Goal: Transaction & Acquisition: Book appointment/travel/reservation

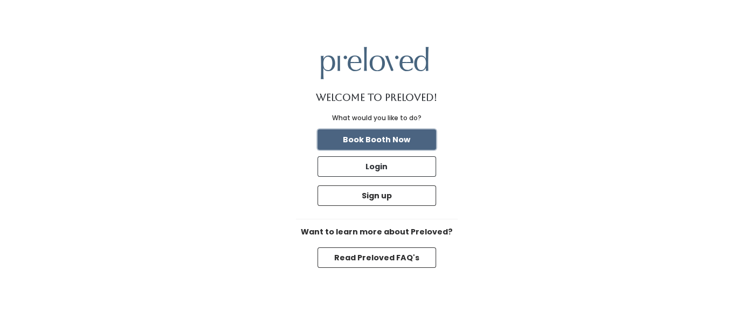
click at [383, 139] on button "Book Booth Now" at bounding box center [377, 139] width 119 height 20
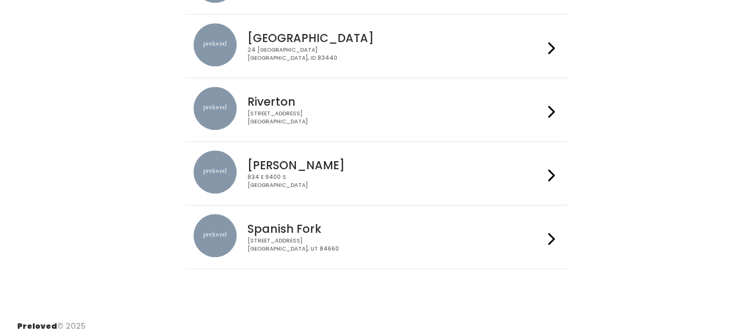
scroll to position [479, 0]
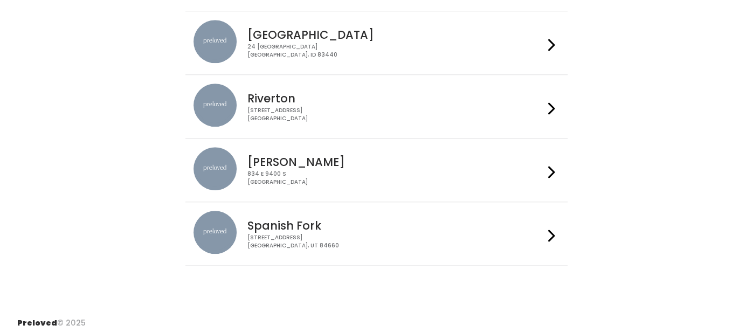
click at [203, 173] on img at bounding box center [215, 168] width 43 height 43
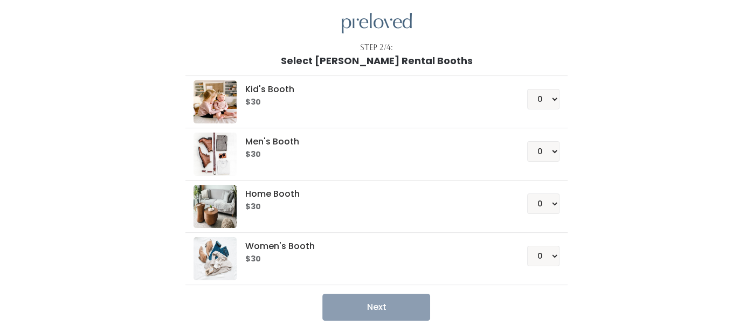
scroll to position [73, 0]
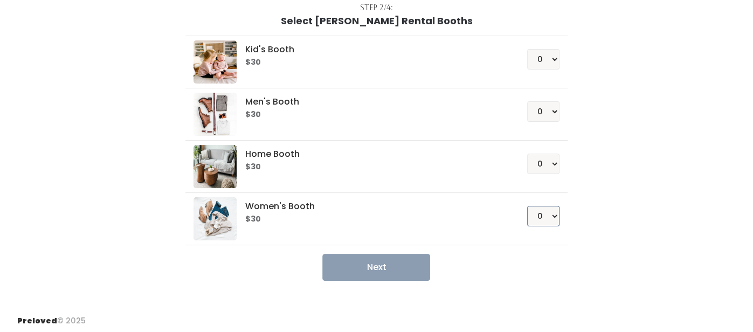
click at [550, 217] on select "0 1 2 3 4" at bounding box center [543, 216] width 32 height 20
select select "1"
click at [530, 206] on select "0 1 2 3 4" at bounding box center [543, 216] width 32 height 20
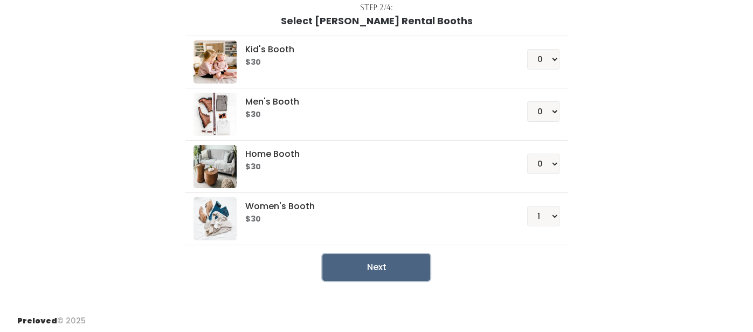
click at [389, 268] on button "Next" at bounding box center [376, 267] width 108 height 27
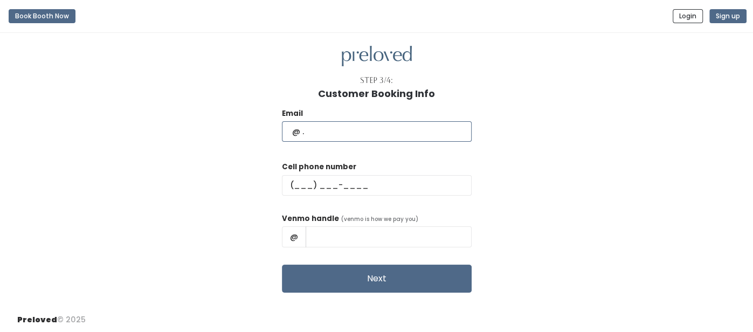
click at [314, 128] on input "text" at bounding box center [377, 131] width 190 height 20
type input "[EMAIL_ADDRESS][DOMAIN_NAME]"
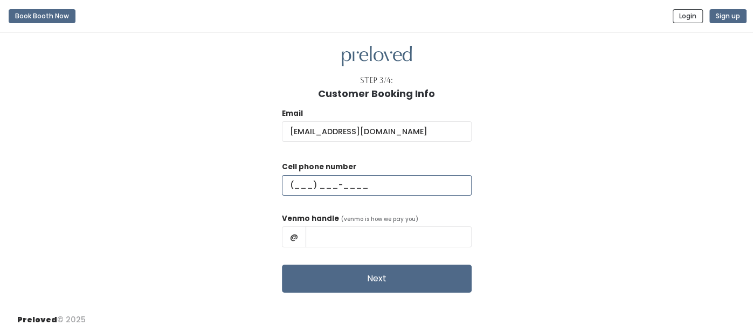
type input "[PHONE_NUMBER]"
click at [344, 239] on input "[PERSON_NAME]" at bounding box center [389, 236] width 166 height 20
click at [376, 238] on input "[PERSON_NAME]" at bounding box center [389, 236] width 166 height 20
type input "[PERSON_NAME]-2"
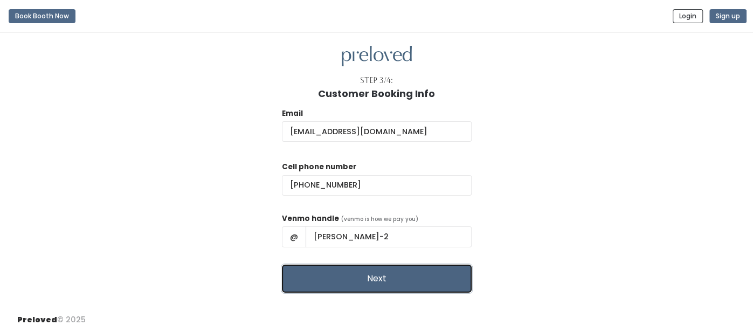
click at [382, 288] on button "Next" at bounding box center [377, 279] width 190 height 28
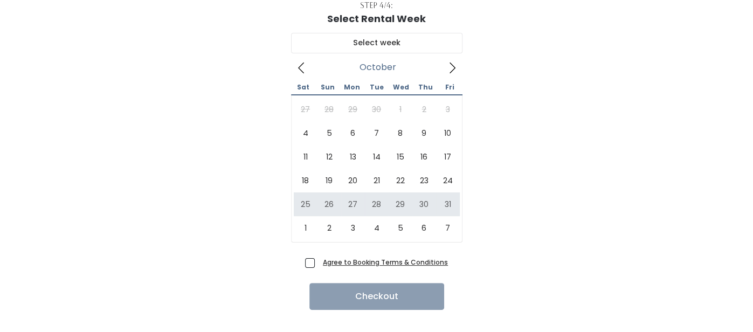
scroll to position [75, 0]
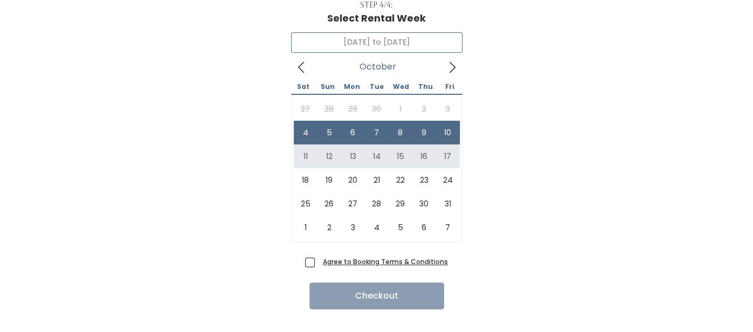
type input "October 11 to October 17"
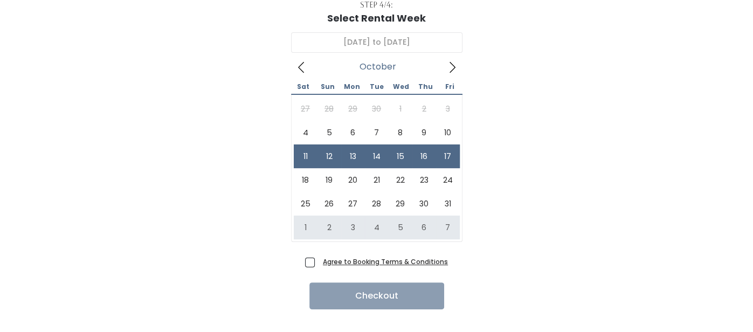
click at [319, 264] on span "Agree to Booking Terms & Conditions" at bounding box center [383, 261] width 129 height 11
click at [319, 263] on input "Agree to Booking Terms & Conditions" at bounding box center [322, 259] width 7 height 7
checkbox input "true"
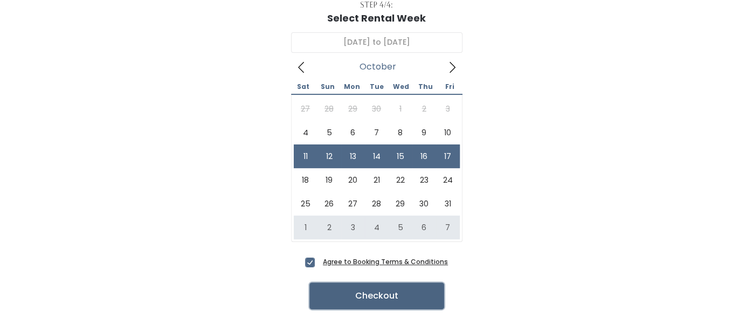
click at [391, 300] on button "Checkout" at bounding box center [376, 295] width 135 height 27
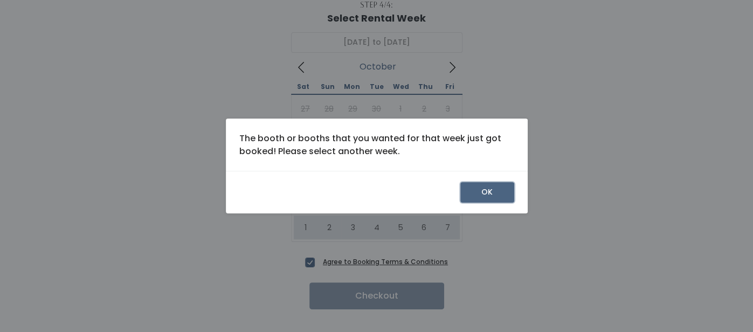
click at [480, 194] on button "OK" at bounding box center [487, 192] width 54 height 20
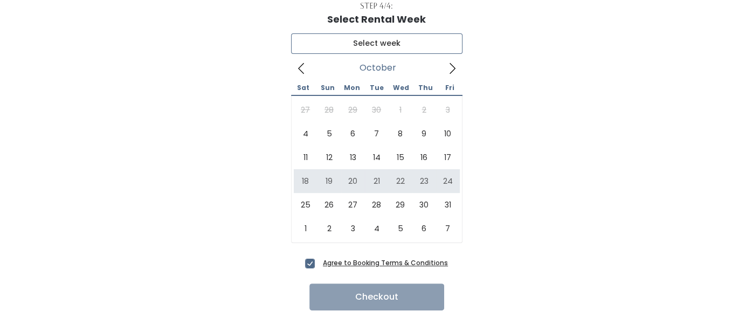
type input "[DATE] to [DATE]"
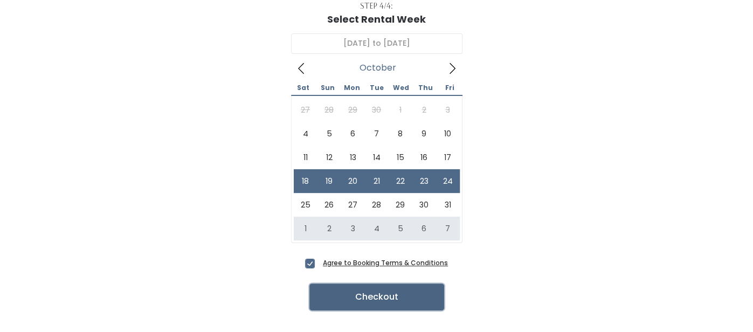
click at [388, 301] on button "Checkout" at bounding box center [376, 297] width 135 height 27
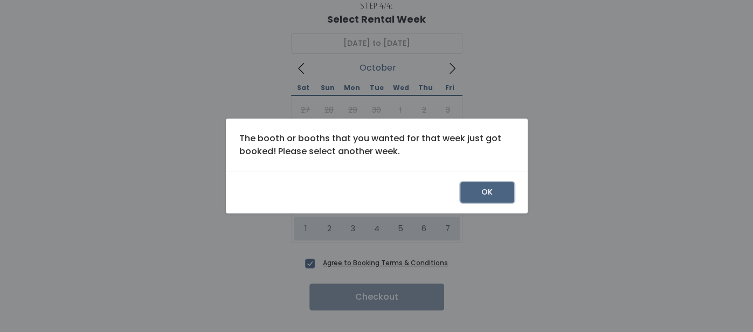
click at [480, 196] on button "OK" at bounding box center [487, 192] width 54 height 20
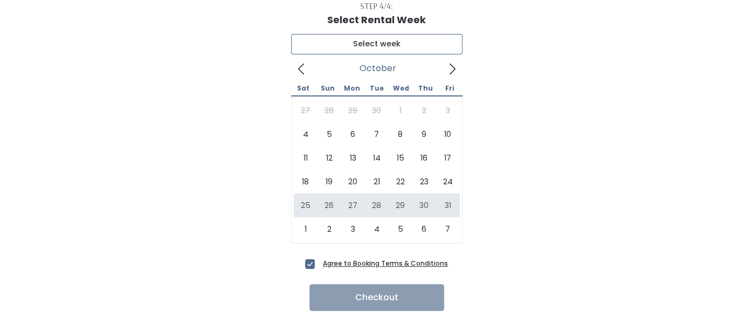
type input "[DATE] to [DATE]"
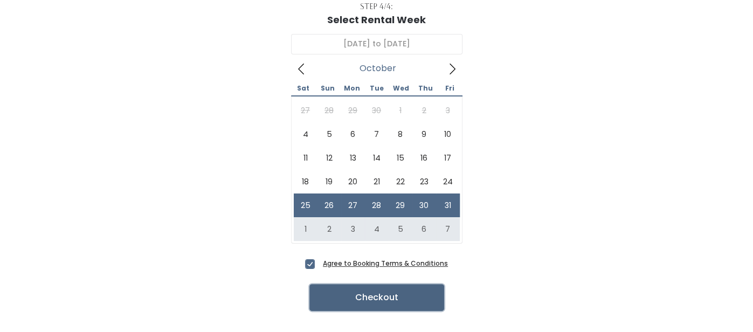
click at [392, 300] on button "Checkout" at bounding box center [376, 297] width 135 height 27
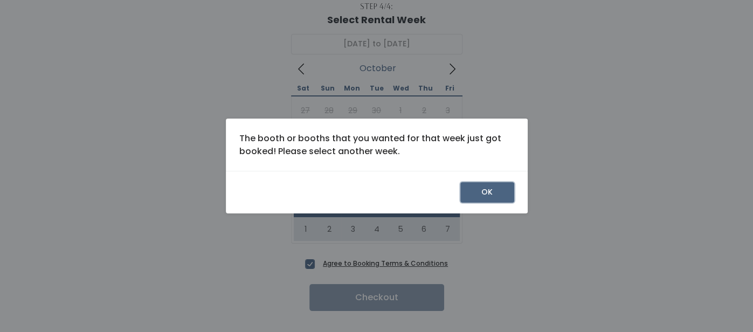
click at [477, 187] on button "OK" at bounding box center [487, 192] width 54 height 20
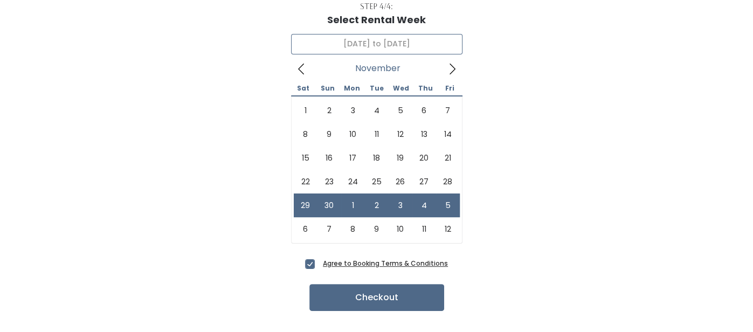
click at [298, 67] on icon at bounding box center [301, 69] width 6 height 11
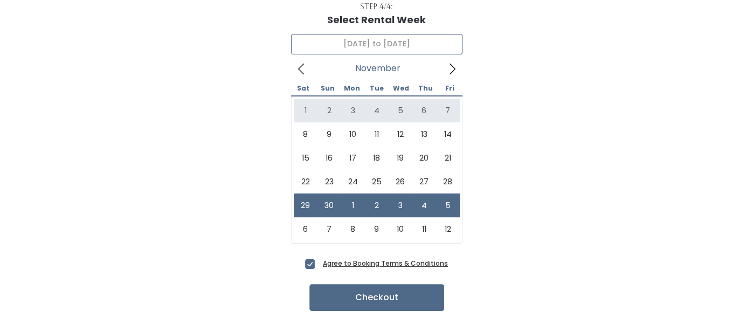
type input "November 1 to November 7"
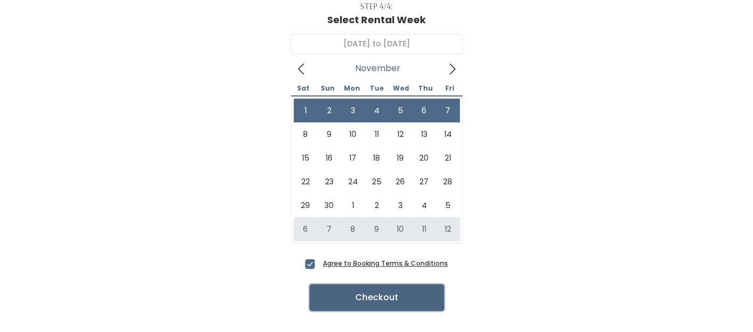
click at [386, 304] on button "Checkout" at bounding box center [376, 297] width 135 height 27
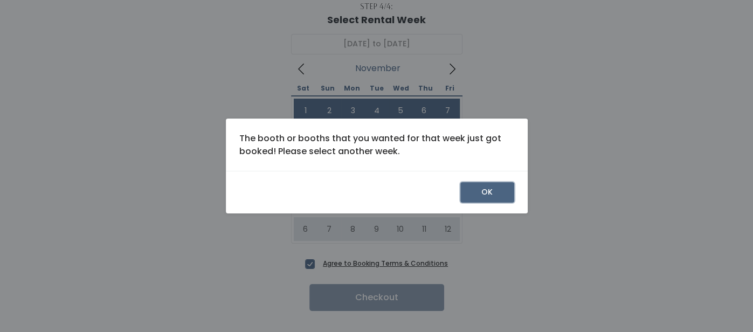
click at [480, 199] on button "OK" at bounding box center [487, 192] width 54 height 20
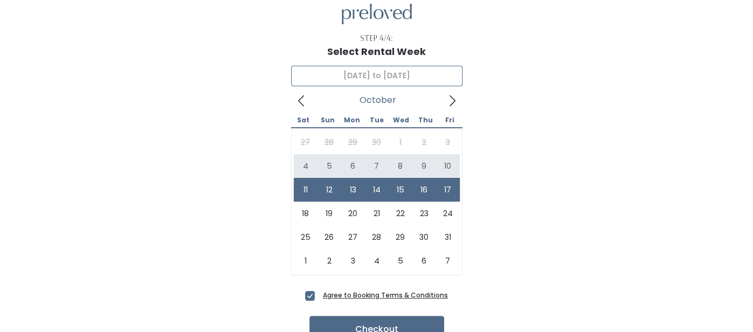
scroll to position [44, 0]
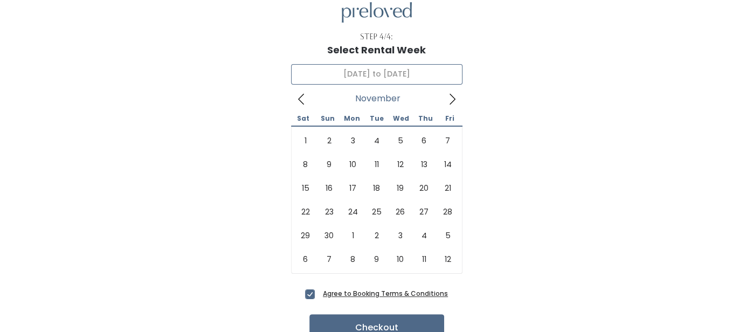
click at [447, 102] on icon at bounding box center [452, 99] width 12 height 12
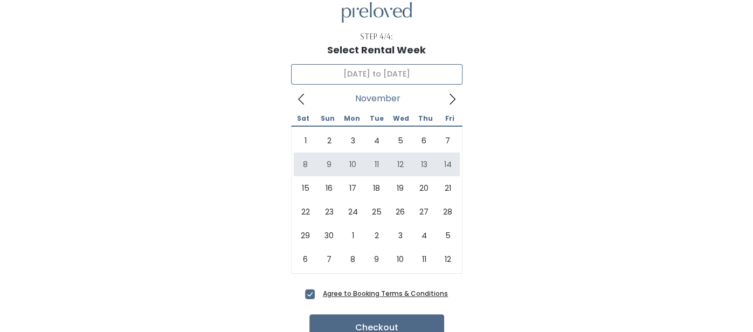
type input "November 8 to November 14"
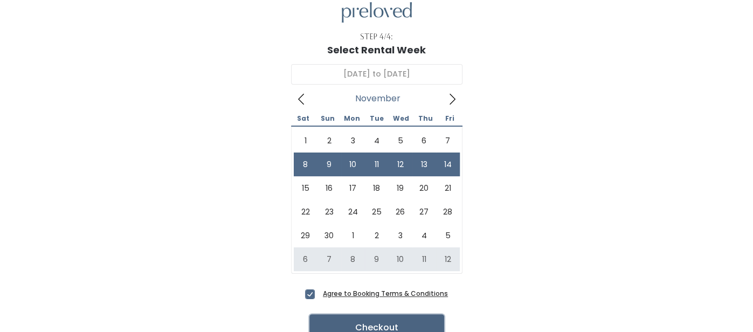
click at [375, 320] on button "Checkout" at bounding box center [376, 327] width 135 height 27
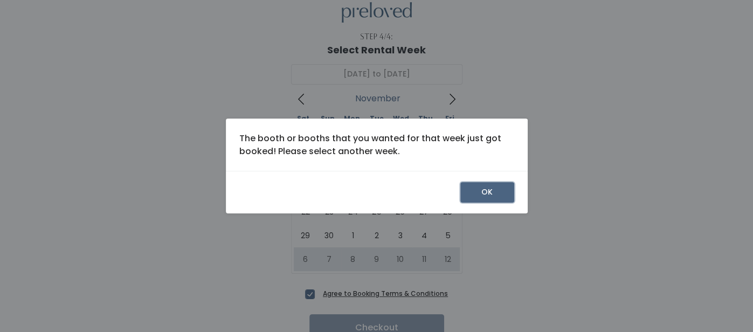
click at [486, 196] on button "OK" at bounding box center [487, 192] width 54 height 20
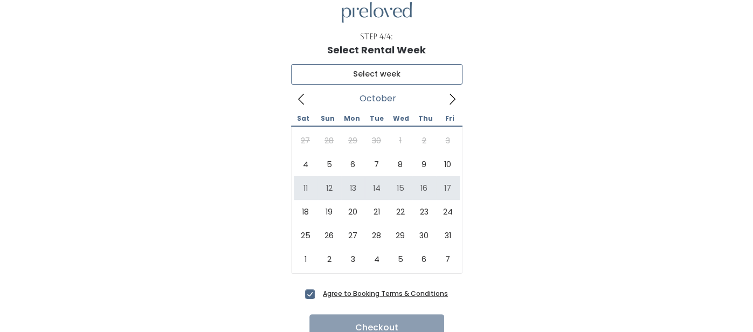
type input "[DATE] to [DATE]"
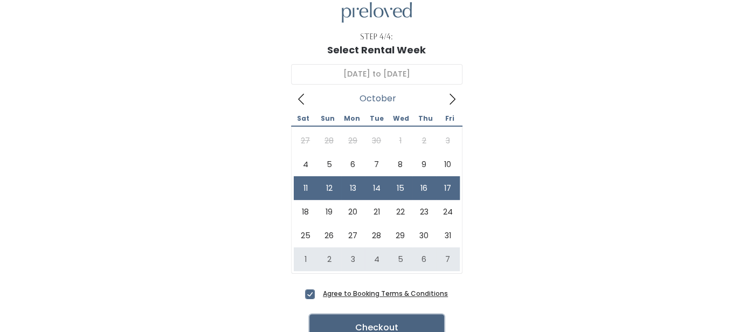
click at [357, 328] on button "Checkout" at bounding box center [376, 327] width 135 height 27
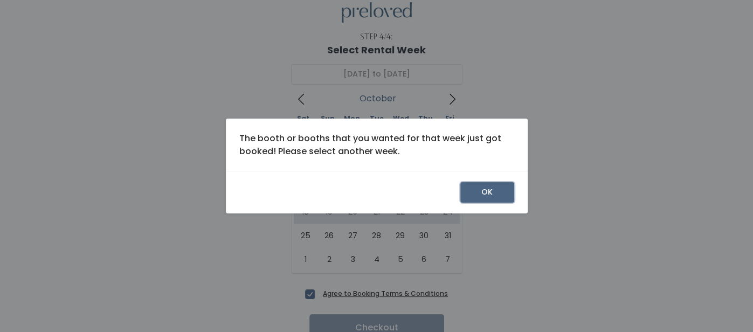
click at [491, 198] on button "OK" at bounding box center [487, 192] width 54 height 20
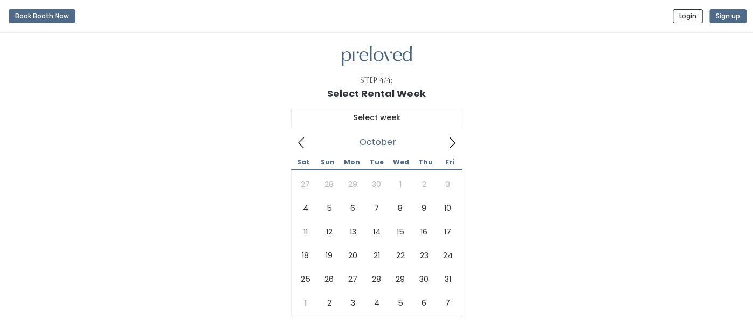
click at [452, 140] on icon at bounding box center [453, 142] width 6 height 11
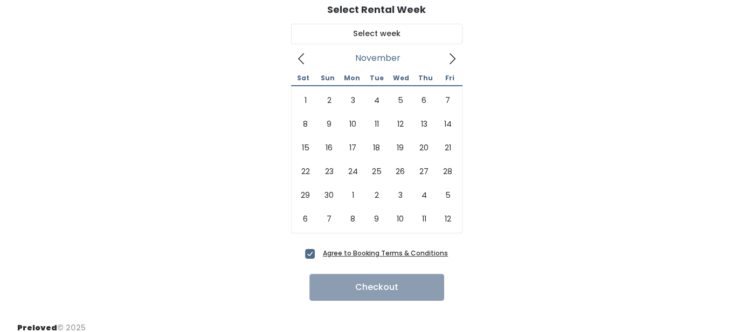
scroll to position [85, 0]
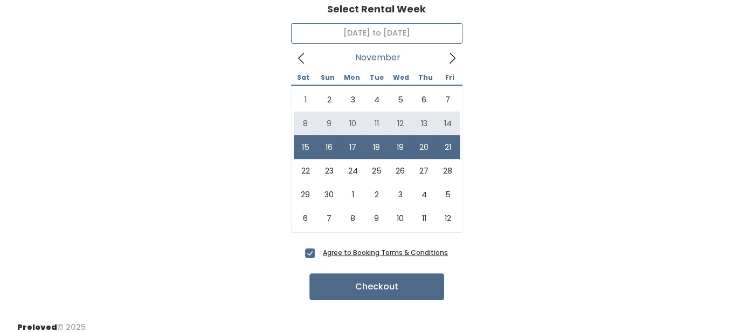
type input "November 8 to November 14"
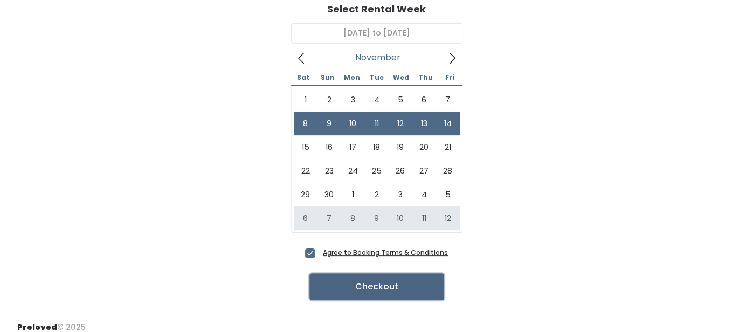
click at [368, 284] on button "Checkout" at bounding box center [376, 286] width 135 height 27
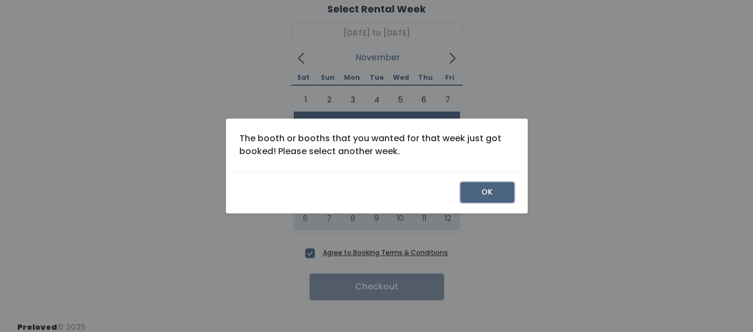
click at [495, 185] on button "OK" at bounding box center [487, 192] width 54 height 20
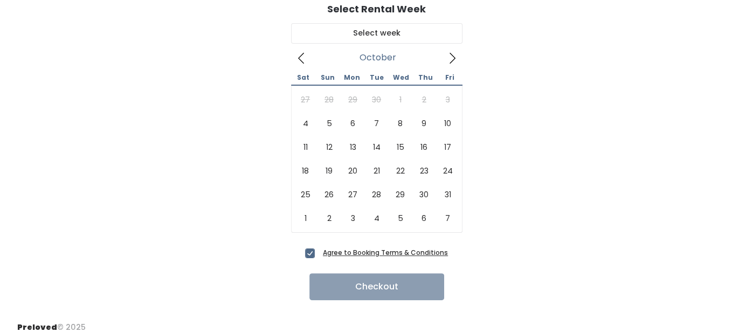
click at [446, 58] on icon at bounding box center [452, 58] width 12 height 12
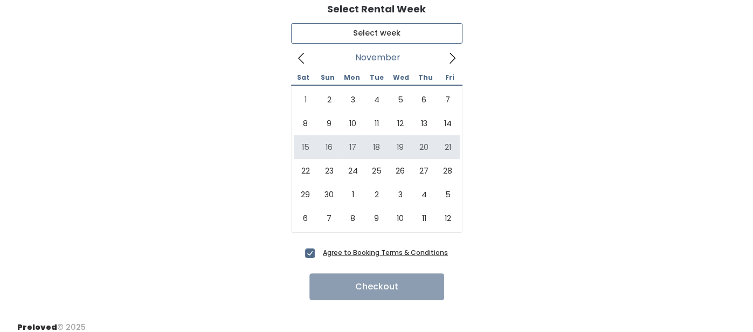
type input "[DATE] to [DATE]"
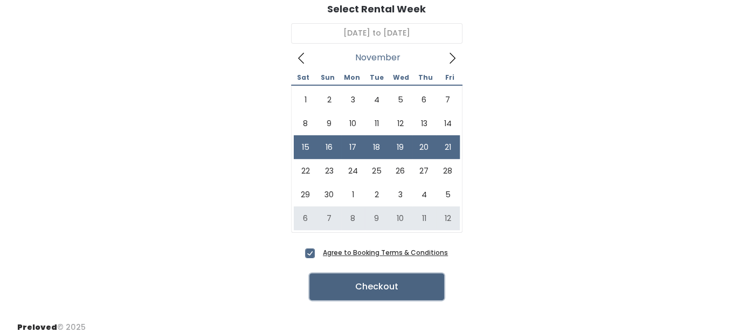
click at [355, 286] on button "Checkout" at bounding box center [376, 286] width 135 height 27
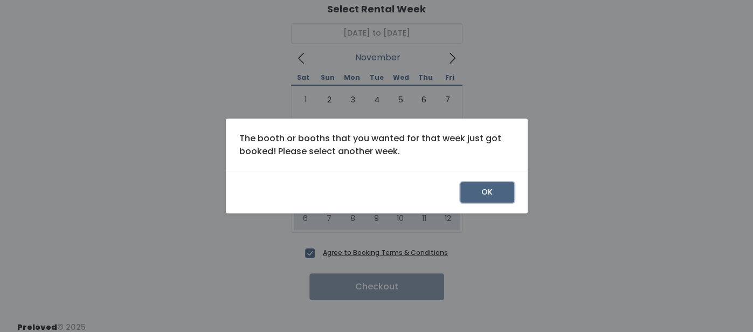
click at [472, 185] on button "OK" at bounding box center [487, 192] width 54 height 20
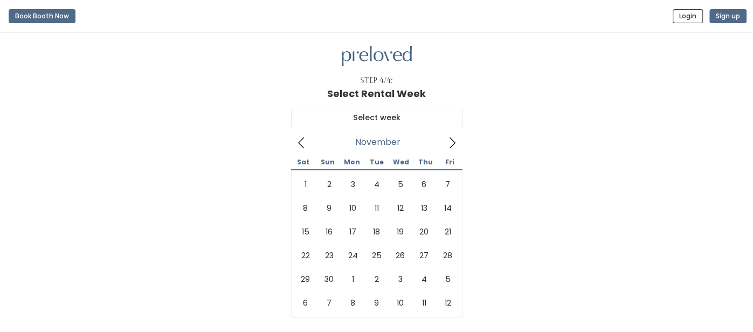
click at [452, 145] on icon at bounding box center [452, 143] width 12 height 12
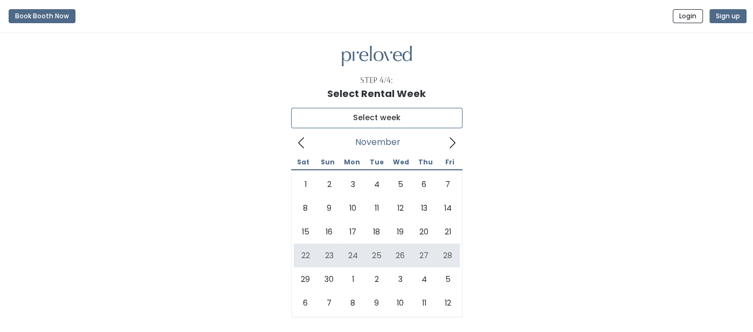
type input "[DATE] to [DATE]"
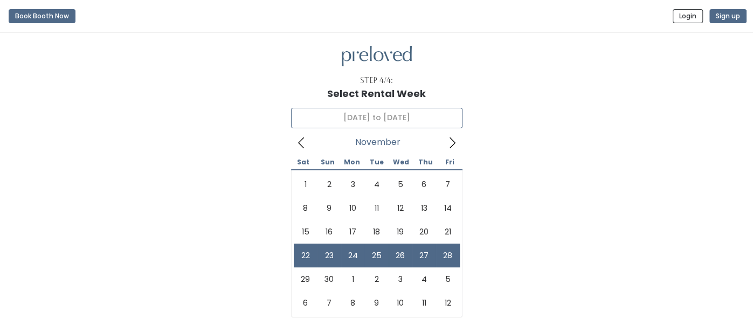
scroll to position [93, 0]
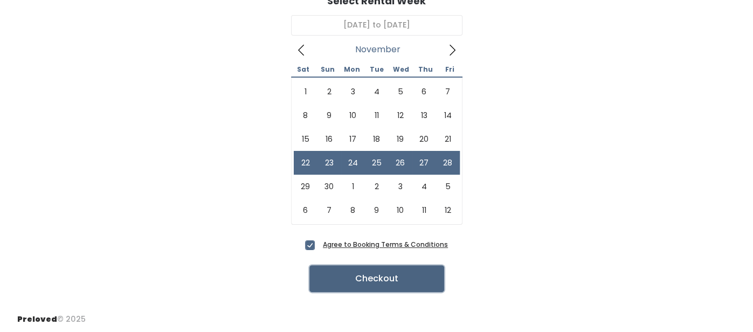
click at [408, 281] on button "Checkout" at bounding box center [376, 278] width 135 height 27
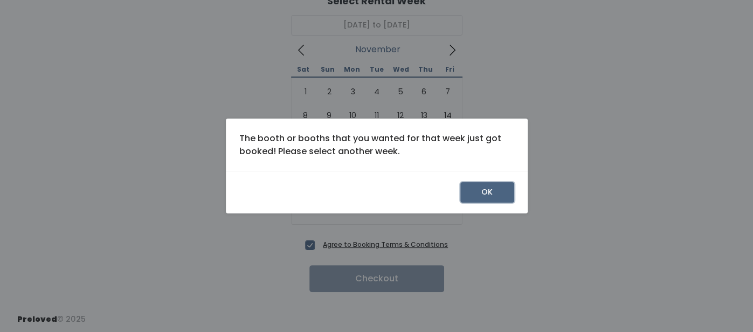
click at [481, 193] on button "OK" at bounding box center [487, 192] width 54 height 20
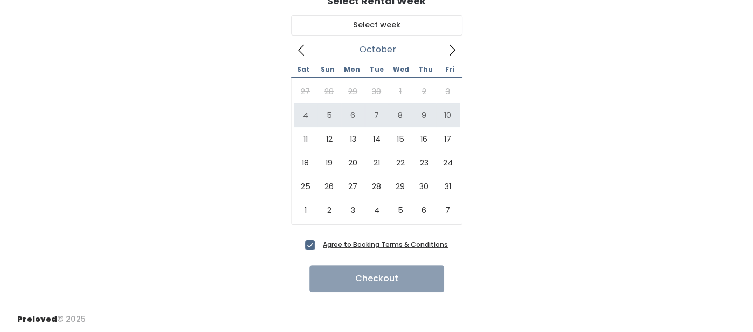
click at [454, 47] on icon at bounding box center [452, 50] width 12 height 12
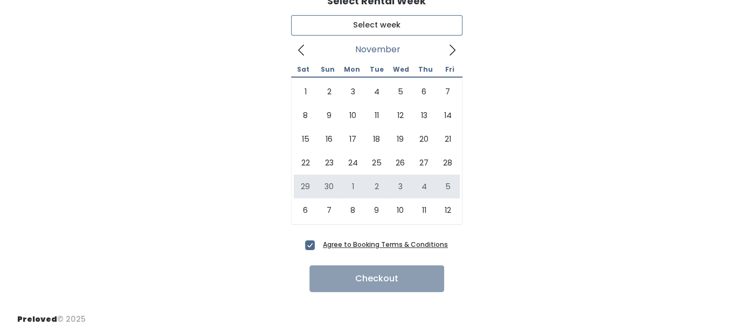
type input "November 29 to December 5"
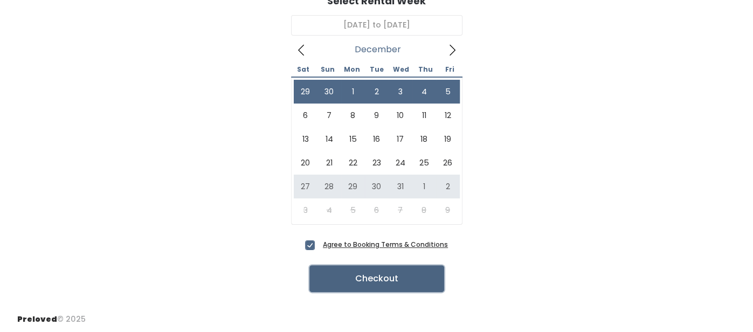
click at [361, 282] on button "Checkout" at bounding box center [376, 278] width 135 height 27
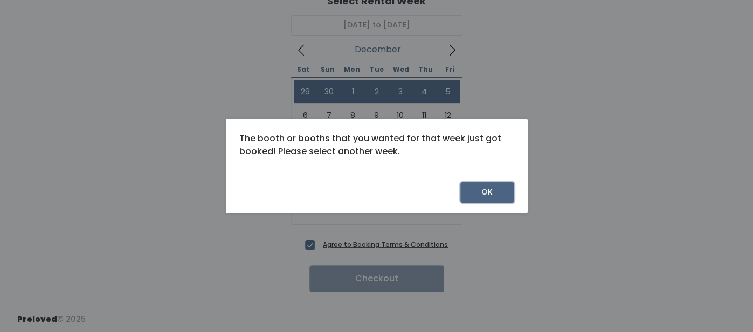
click at [475, 192] on button "OK" at bounding box center [487, 192] width 54 height 20
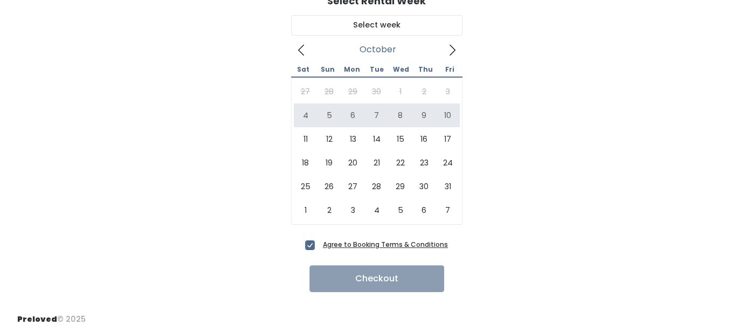
click at [454, 53] on icon at bounding box center [452, 50] width 12 height 12
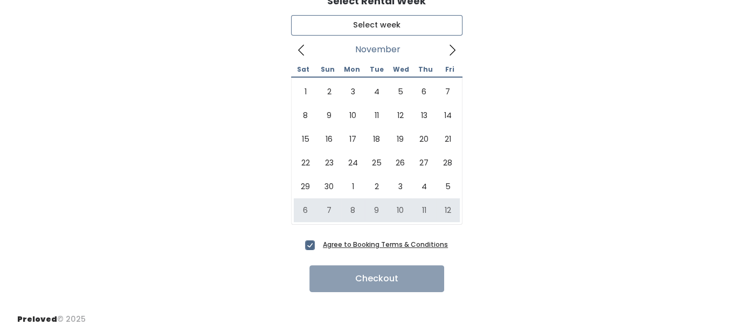
type input "[DATE] to [DATE]"
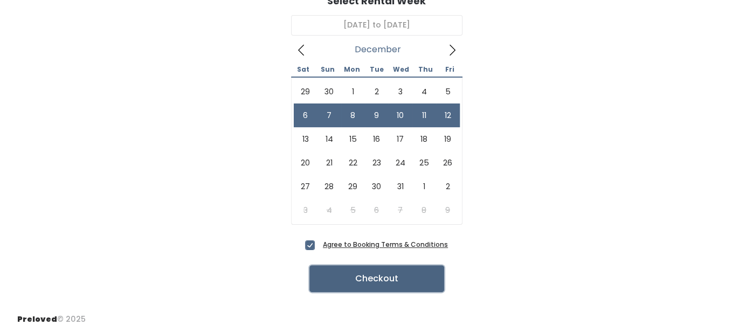
click at [351, 273] on button "Checkout" at bounding box center [376, 278] width 135 height 27
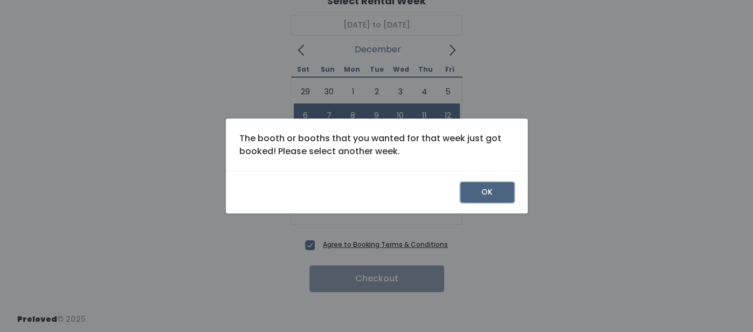
click at [502, 190] on button "OK" at bounding box center [487, 192] width 54 height 20
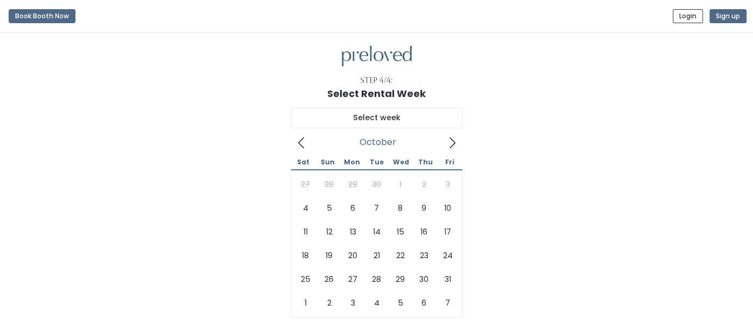
click at [452, 139] on icon at bounding box center [453, 142] width 6 height 11
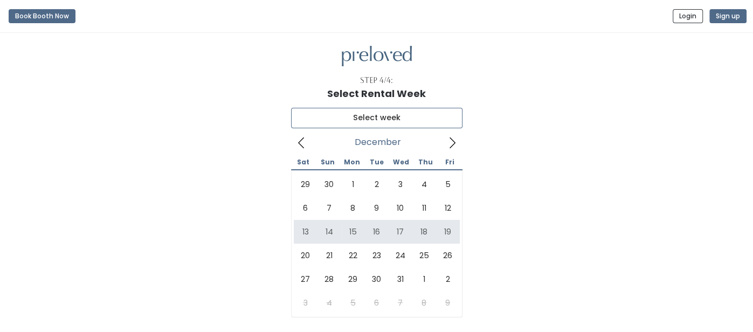
type input "December 13 to December 19"
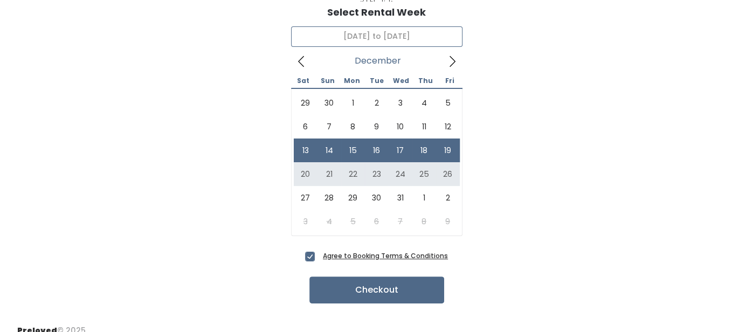
scroll to position [93, 0]
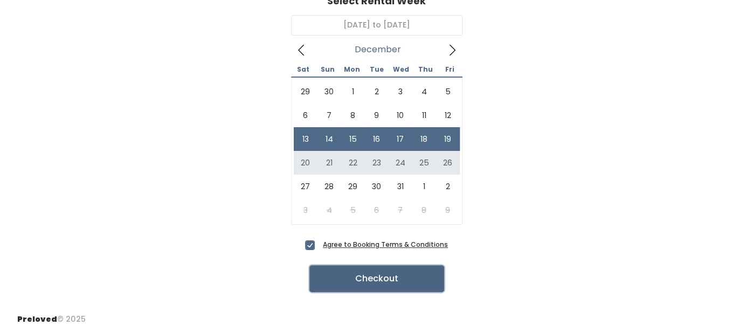
click at [418, 281] on button "Checkout" at bounding box center [376, 278] width 135 height 27
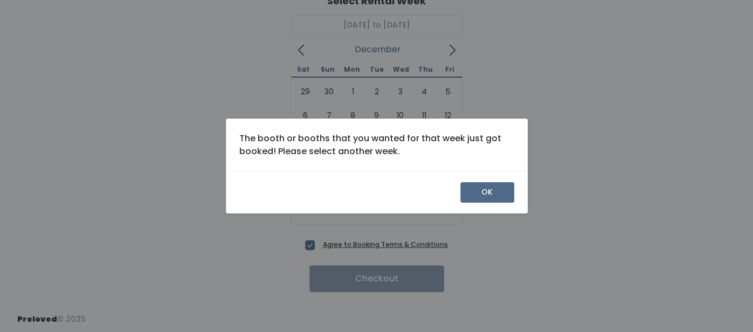
click at [486, 203] on div "OK" at bounding box center [377, 192] width 302 height 43
click at [481, 193] on button "OK" at bounding box center [487, 192] width 54 height 20
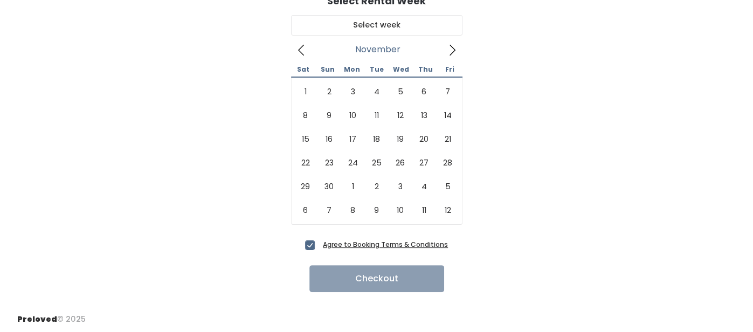
click at [447, 46] on icon at bounding box center [452, 50] width 12 height 12
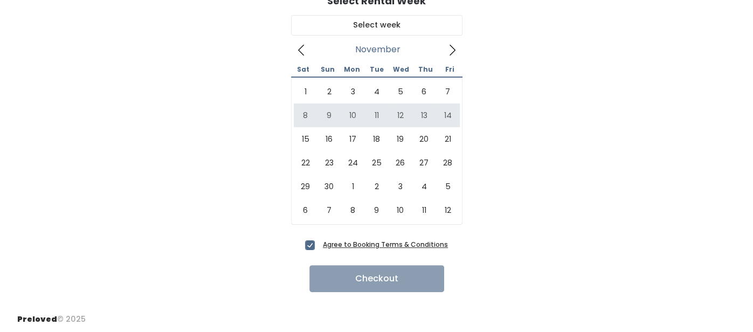
click at [450, 52] on icon at bounding box center [452, 50] width 12 height 12
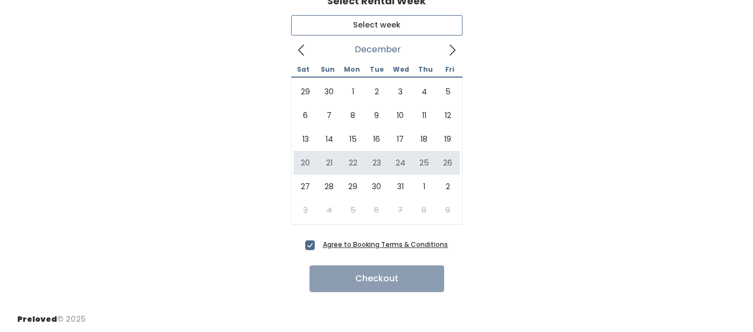
type input "December 20 to December 26"
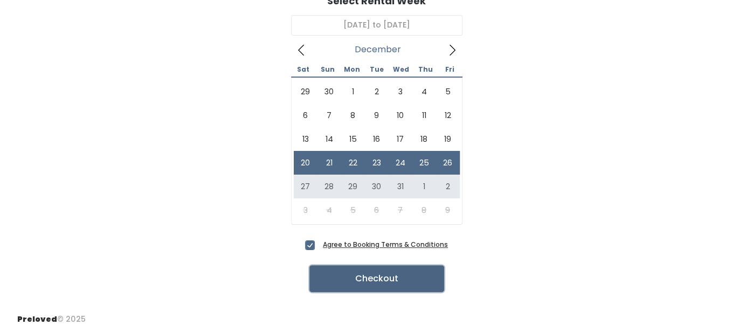
click at [366, 279] on button "Checkout" at bounding box center [376, 278] width 135 height 27
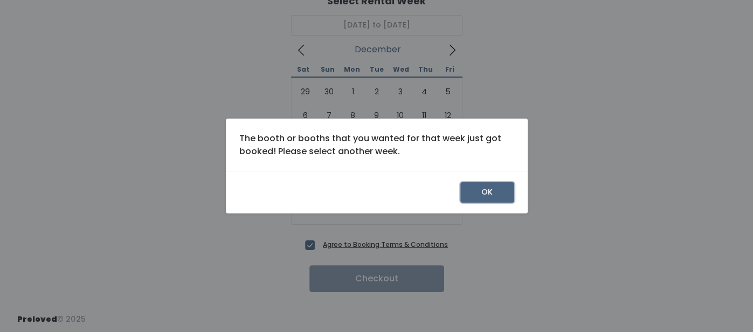
click at [470, 189] on button "OK" at bounding box center [487, 192] width 54 height 20
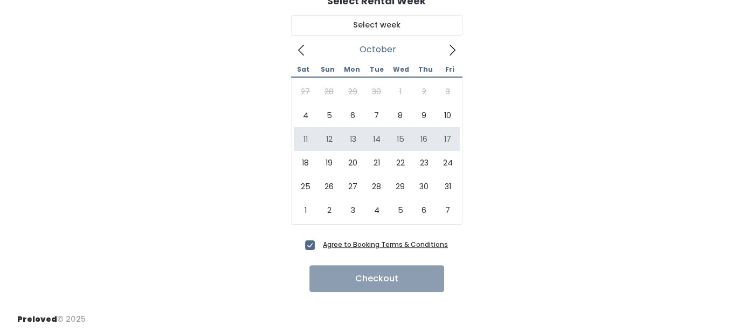
click at [457, 50] on icon at bounding box center [452, 50] width 12 height 12
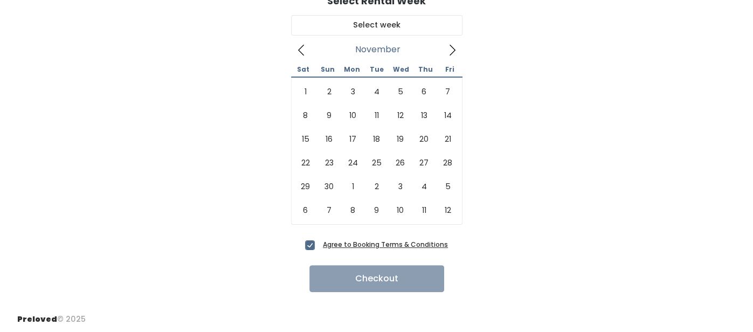
click at [457, 50] on icon at bounding box center [452, 50] width 12 height 12
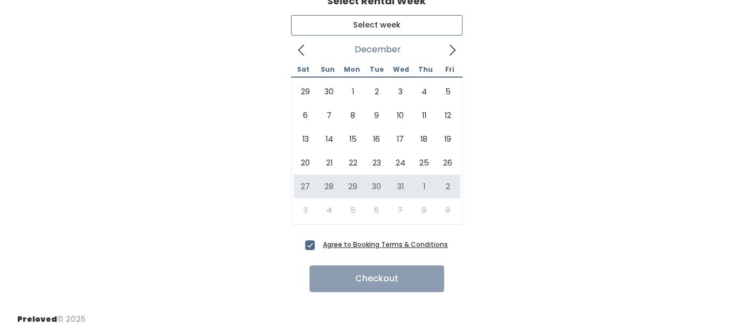
type input "[DATE] to [DATE]"
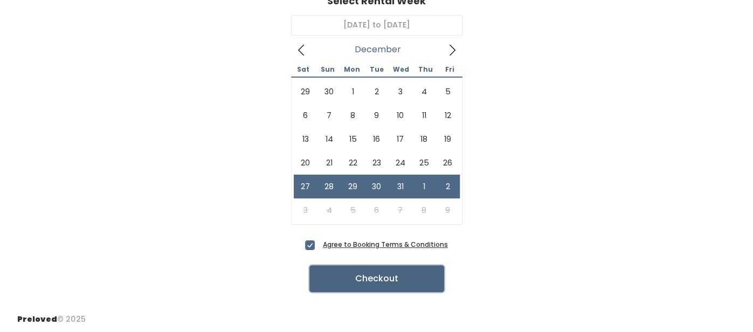
click at [364, 284] on button "Checkout" at bounding box center [376, 278] width 135 height 27
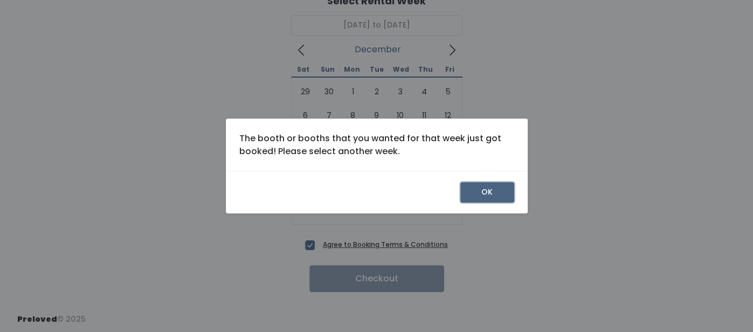
click at [488, 189] on button "OK" at bounding box center [487, 192] width 54 height 20
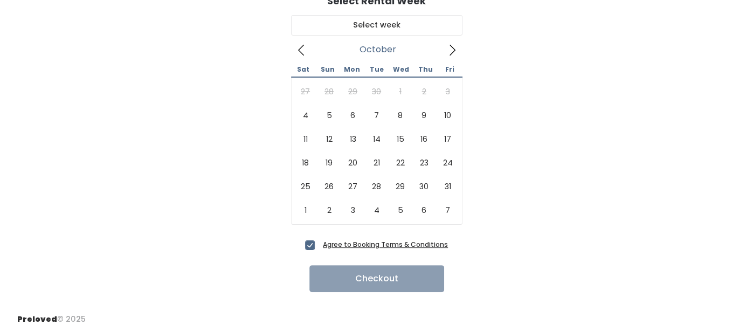
click at [451, 49] on icon at bounding box center [452, 50] width 12 height 12
click at [451, 50] on icon at bounding box center [452, 50] width 12 height 12
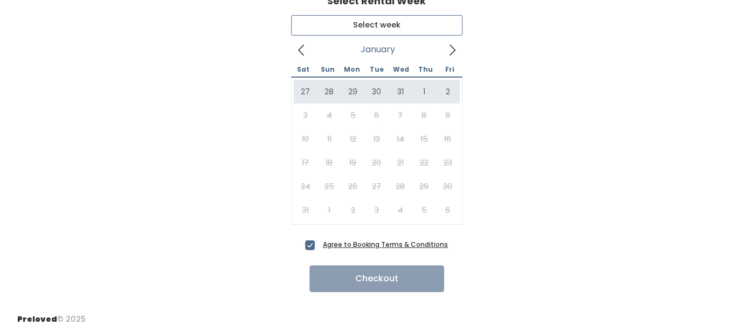
type input "[DATE] to [DATE]"
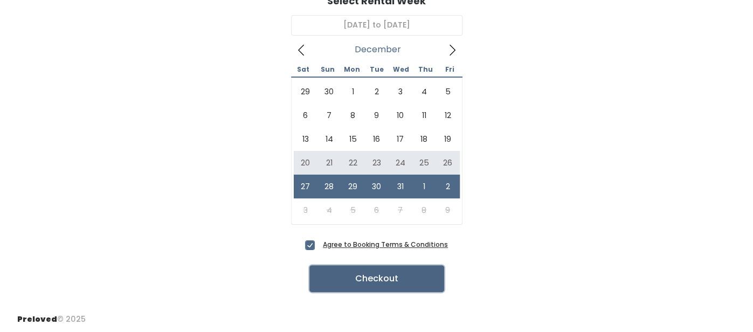
click at [372, 287] on button "Checkout" at bounding box center [376, 278] width 135 height 27
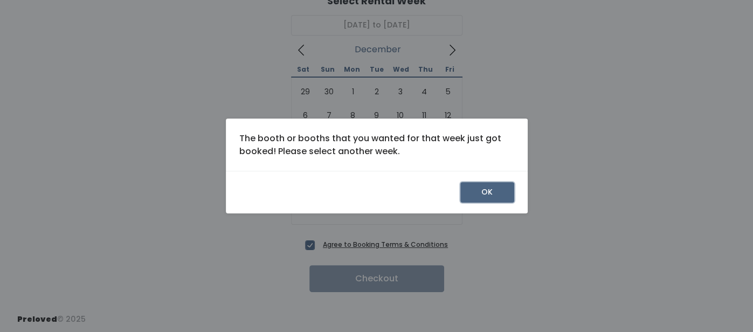
click at [472, 198] on button "OK" at bounding box center [487, 192] width 54 height 20
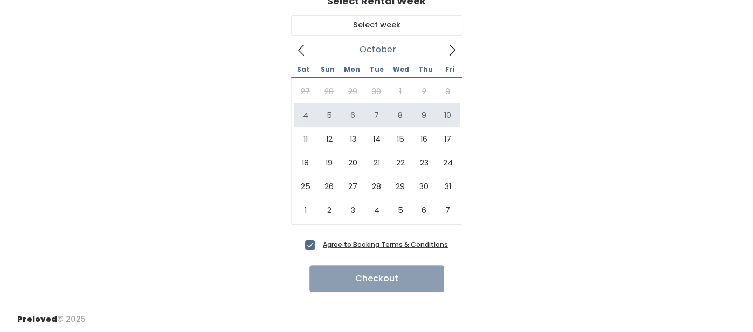
click at [452, 53] on icon at bounding box center [452, 50] width 12 height 12
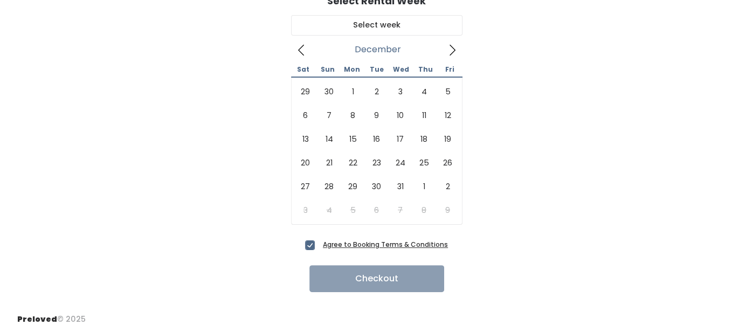
click at [452, 53] on icon at bounding box center [452, 50] width 12 height 12
click at [452, 47] on icon at bounding box center [452, 50] width 12 height 12
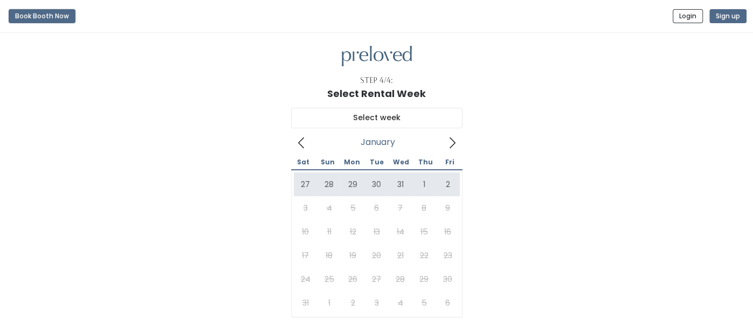
click at [52, 19] on button "Book Booth Now" at bounding box center [42, 16] width 67 height 14
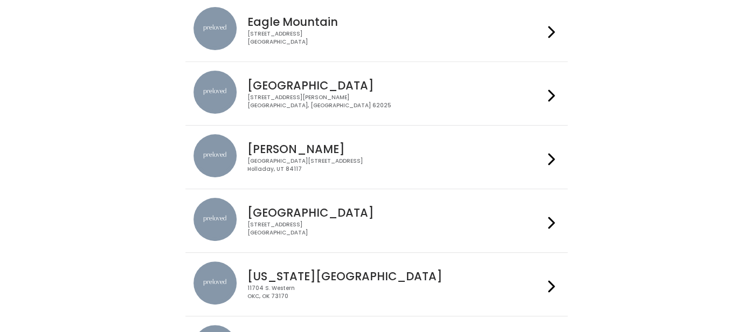
scroll to position [114, 0]
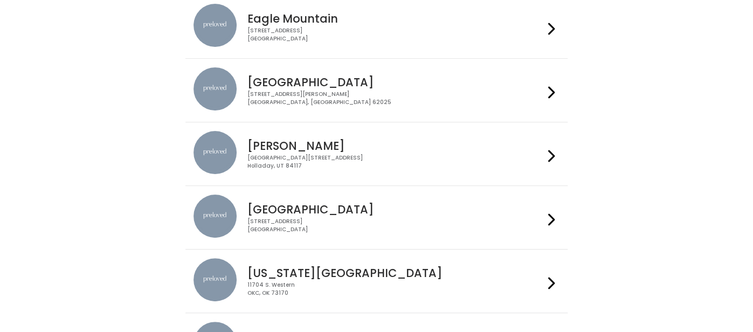
click at [219, 149] on img at bounding box center [215, 152] width 43 height 43
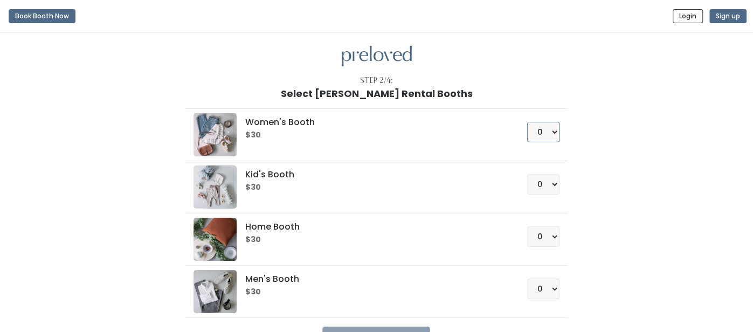
click at [548, 134] on select "0 1 2 3 4" at bounding box center [543, 132] width 32 height 20
select select "1"
click at [530, 122] on select "0 1 2 3 4" at bounding box center [543, 132] width 32 height 20
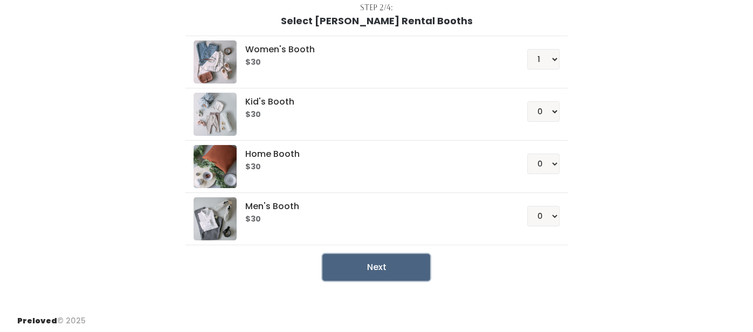
click at [370, 265] on button "Next" at bounding box center [376, 267] width 108 height 27
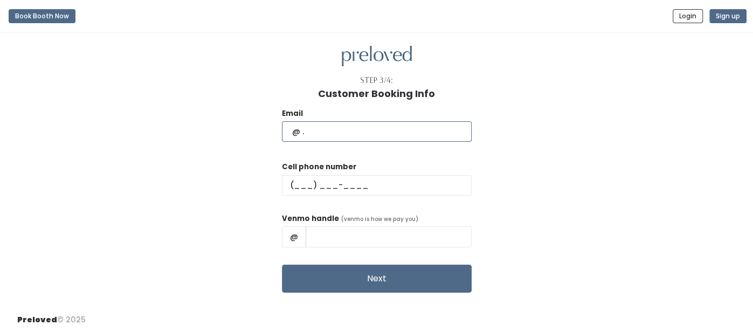
click at [334, 130] on input "text" at bounding box center [377, 131] width 190 height 20
type input "[EMAIL_ADDRESS][DOMAIN_NAME]"
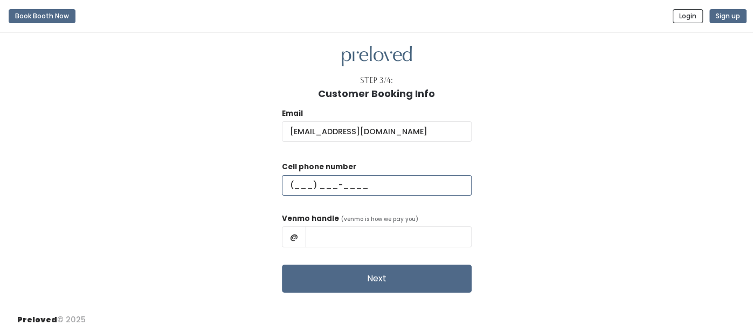
type input "[PHONE_NUMBER]"
click at [343, 244] on input "[PERSON_NAME]" at bounding box center [389, 236] width 166 height 20
type input "[PERSON_NAME]-2"
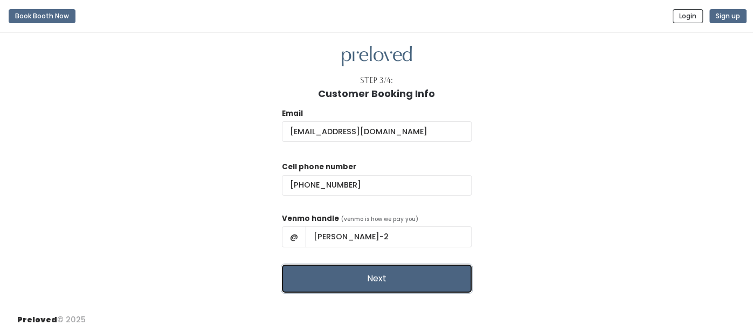
click at [362, 282] on button "Next" at bounding box center [377, 279] width 190 height 28
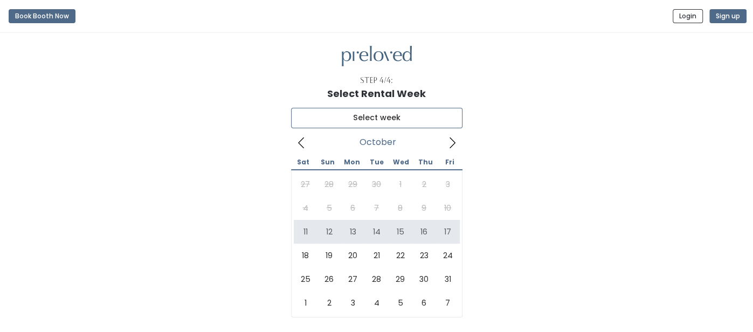
type input "[DATE] to [DATE]"
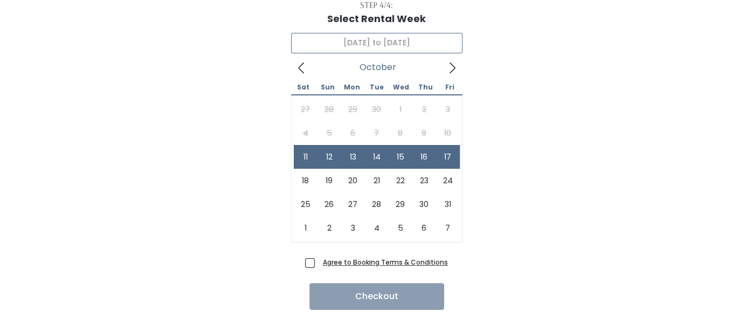
scroll to position [75, 0]
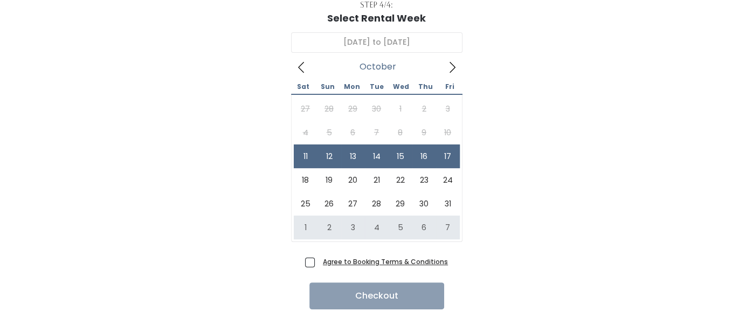
click at [319, 262] on span "Agree to Booking Terms & Conditions" at bounding box center [383, 261] width 129 height 11
click at [319, 262] on input "Agree to Booking Terms & Conditions" at bounding box center [322, 259] width 7 height 7
checkbox input "true"
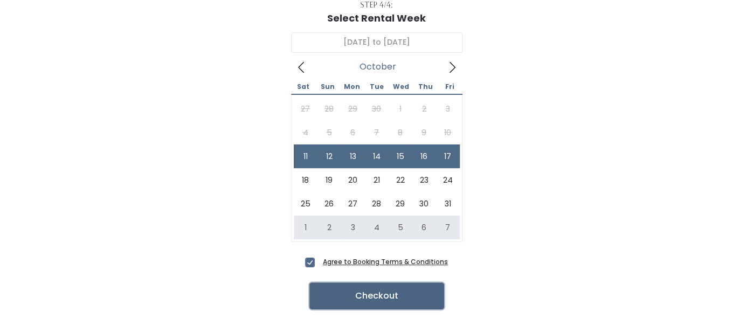
click at [368, 294] on button "Checkout" at bounding box center [376, 295] width 135 height 27
